Goal: Task Accomplishment & Management: Use online tool/utility

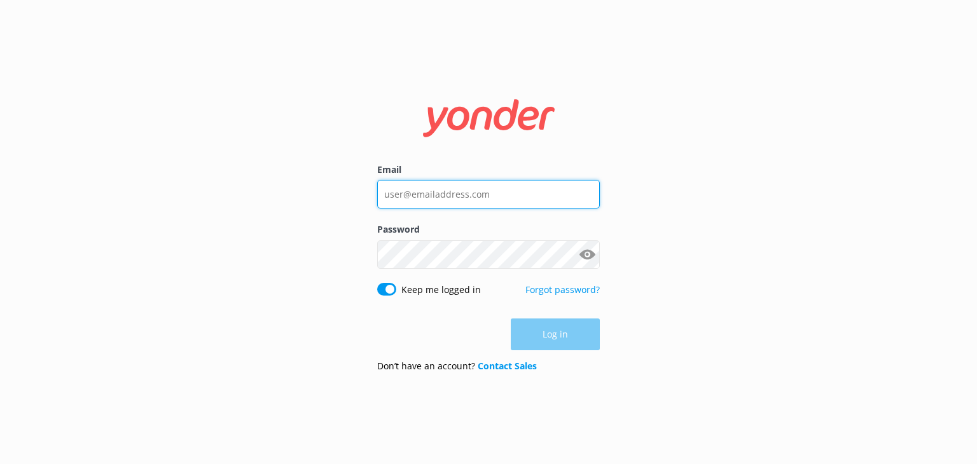
type input "[EMAIL_ADDRESS][DOMAIN_NAME]"
click at [552, 318] on form "Email [EMAIL_ADDRESS][DOMAIN_NAME] Password Show password Keep me logged in For…" at bounding box center [488, 232] width 223 height 301
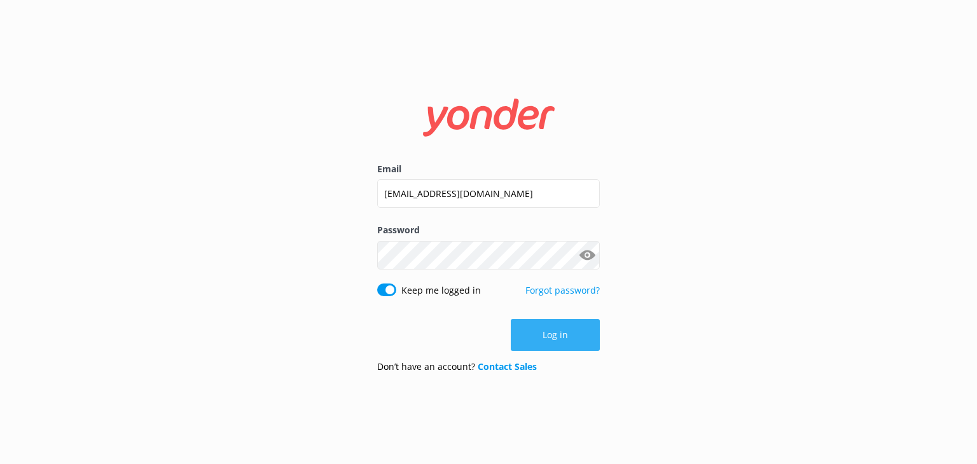
click at [539, 331] on button "Log in" at bounding box center [555, 335] width 89 height 32
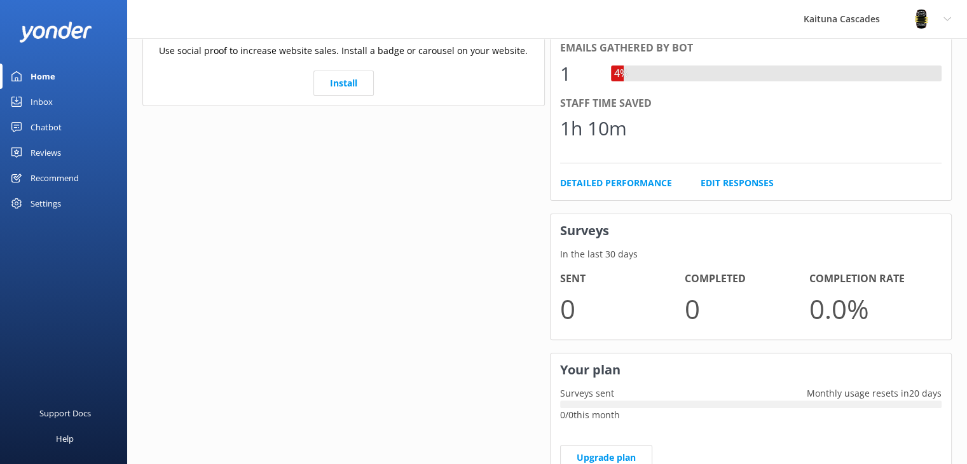
scroll to position [127, 0]
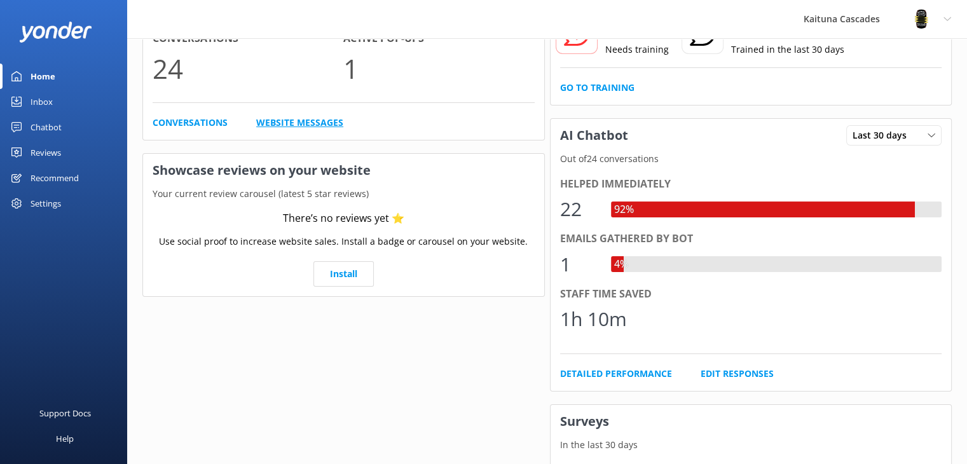
click at [307, 121] on link "Website Messages" at bounding box center [299, 123] width 87 height 14
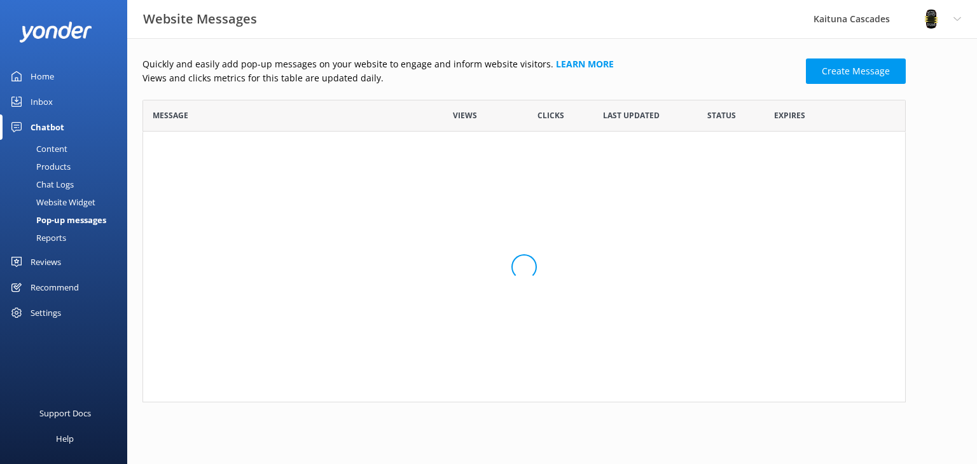
scroll to position [10, 10]
